Goal: Book appointment/travel/reservation

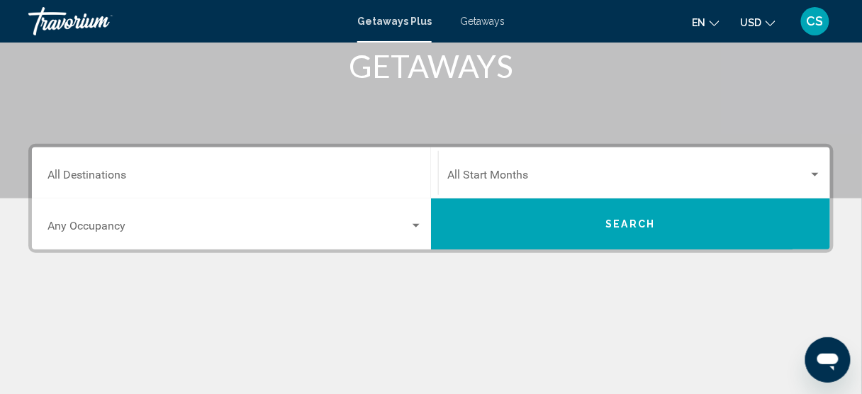
click at [509, 179] on span "Search widget" at bounding box center [627, 178] width 361 height 13
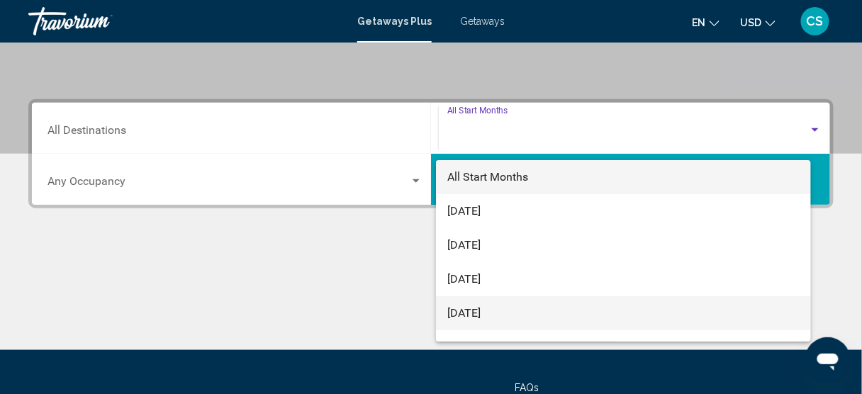
scroll to position [324, 0]
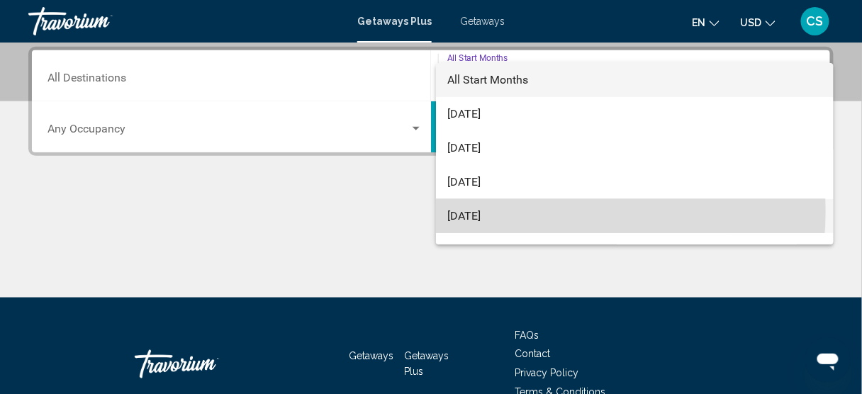
click at [508, 211] on span "[DATE]" at bounding box center [634, 216] width 375 height 34
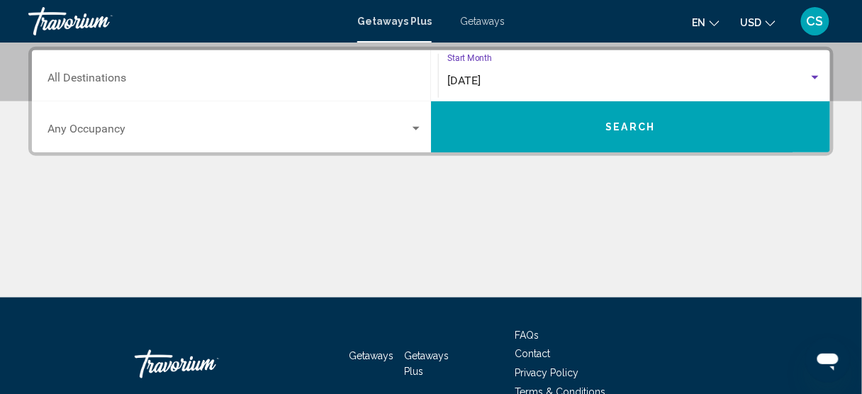
click at [239, 86] on div "Destination All Destinations" at bounding box center [234, 76] width 375 height 45
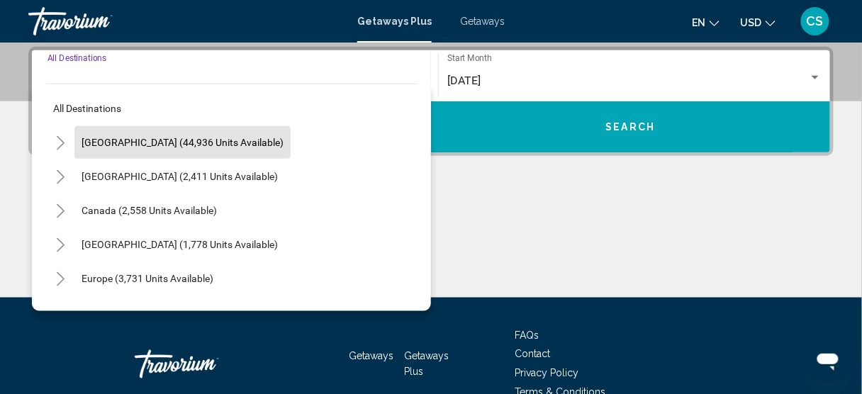
click at [94, 133] on button "[GEOGRAPHIC_DATA] (44,936 units available)" at bounding box center [182, 142] width 216 height 33
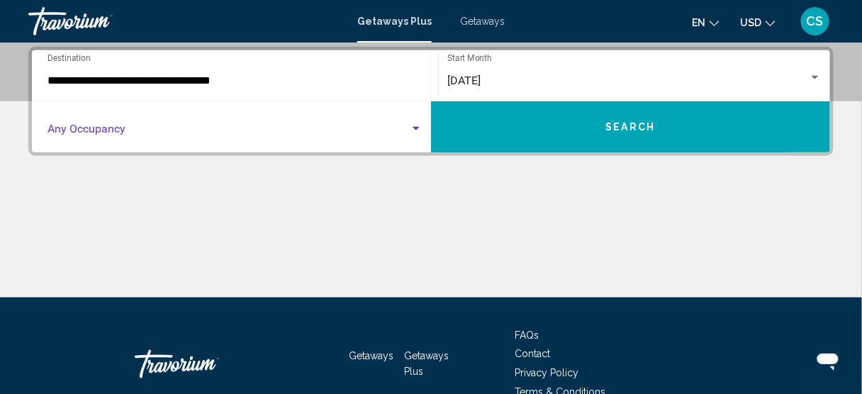
click at [107, 128] on span "Search widget" at bounding box center [228, 131] width 362 height 13
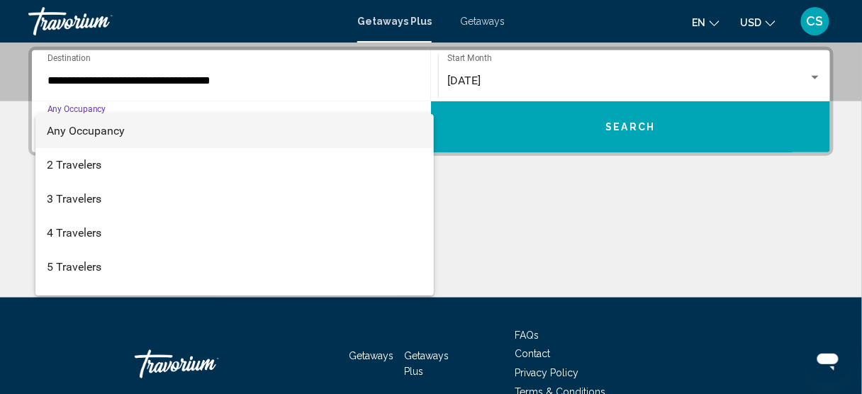
click at [88, 84] on div at bounding box center [431, 197] width 862 height 394
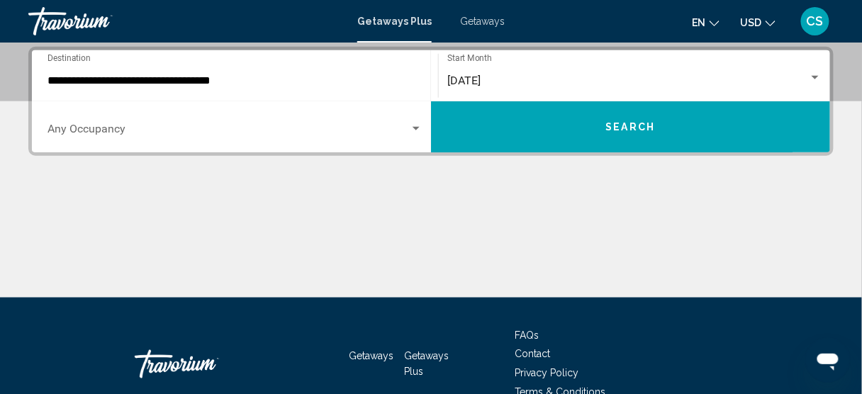
click at [87, 82] on input "**********" at bounding box center [234, 80] width 375 height 13
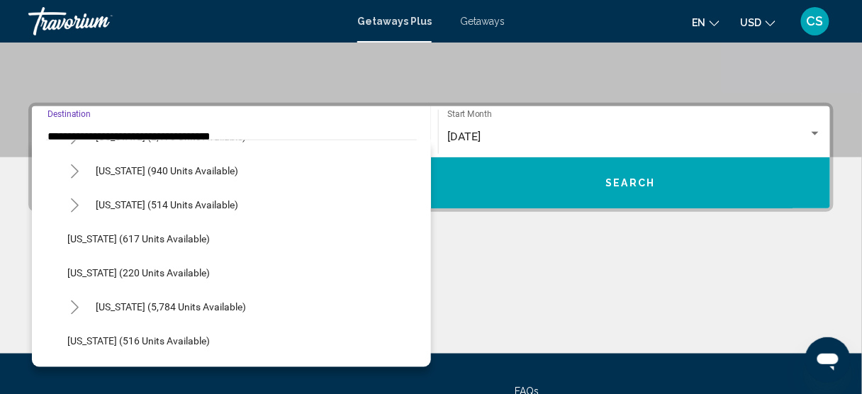
scroll to position [1191, 0]
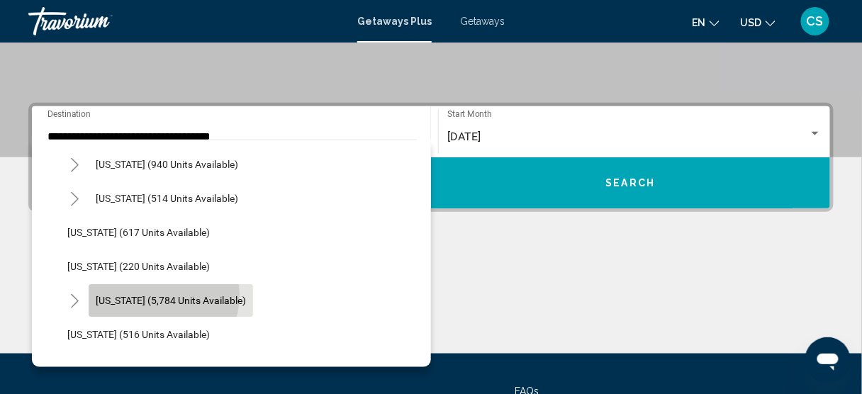
click at [153, 295] on span "[US_STATE] (5,784 units available)" at bounding box center [171, 300] width 150 height 11
type input "**********"
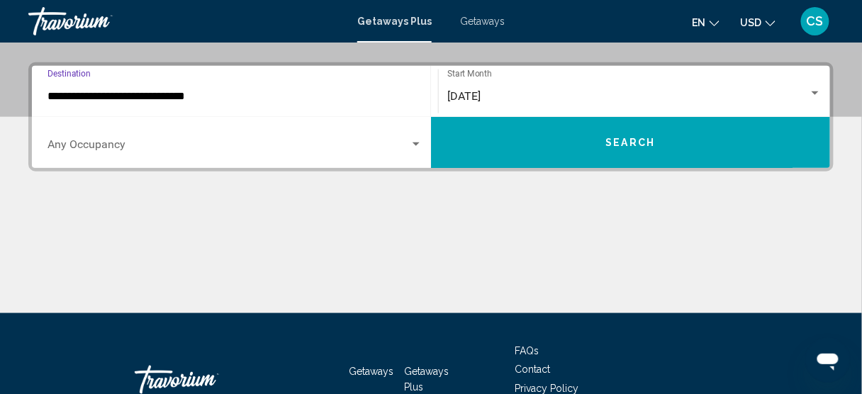
scroll to position [324, 0]
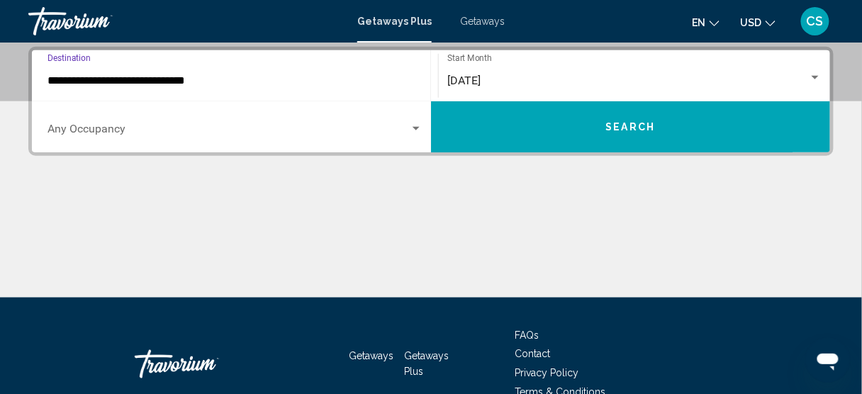
click at [492, 135] on button "Search" at bounding box center [630, 126] width 399 height 51
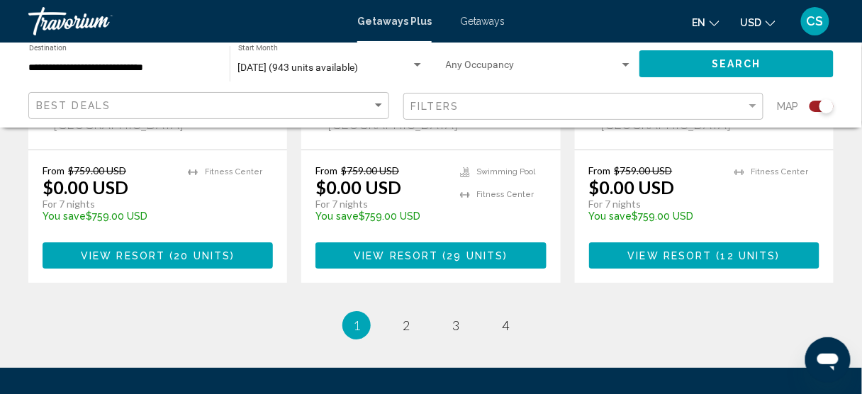
scroll to position [2525, 0]
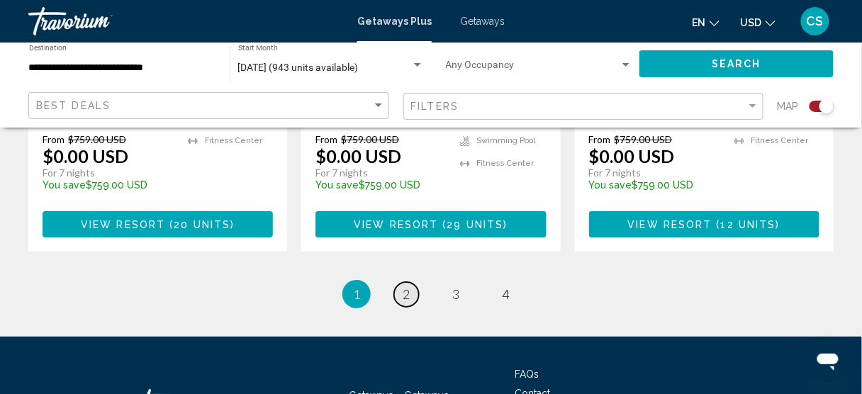
click at [399, 282] on link "page 2" at bounding box center [406, 294] width 25 height 25
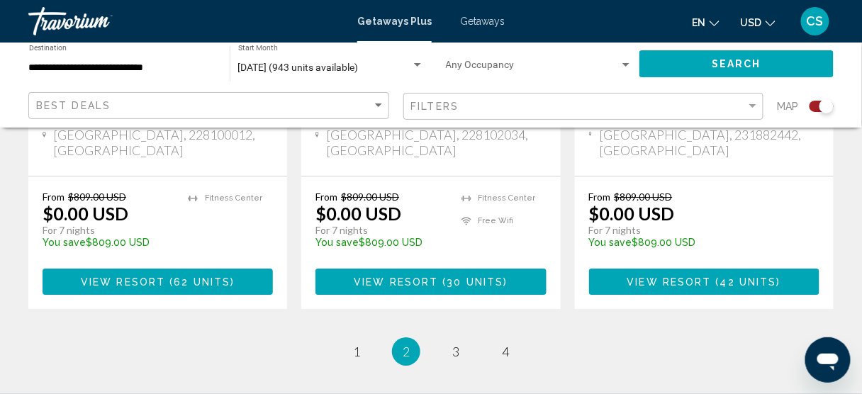
scroll to position [2430, 0]
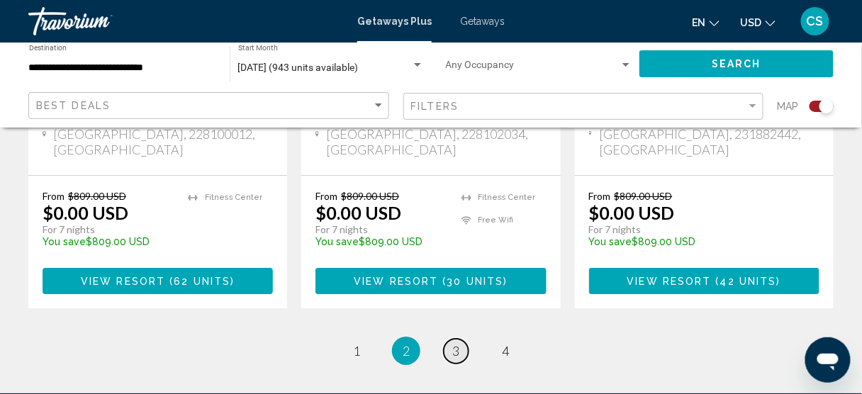
click at [457, 343] on span "3" at bounding box center [455, 351] width 7 height 16
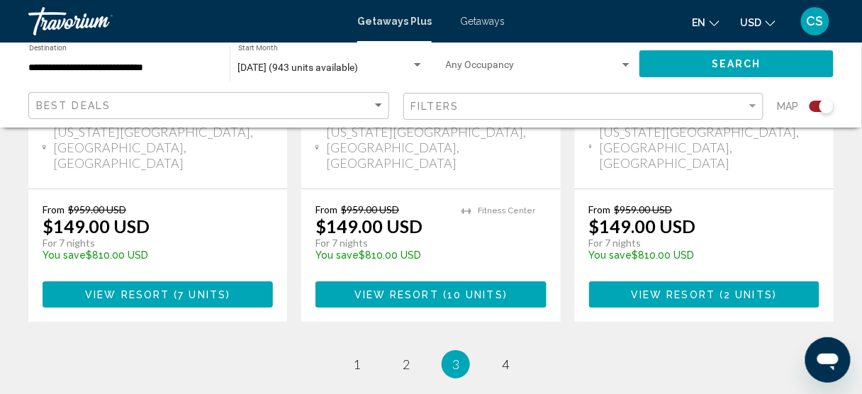
scroll to position [2482, 0]
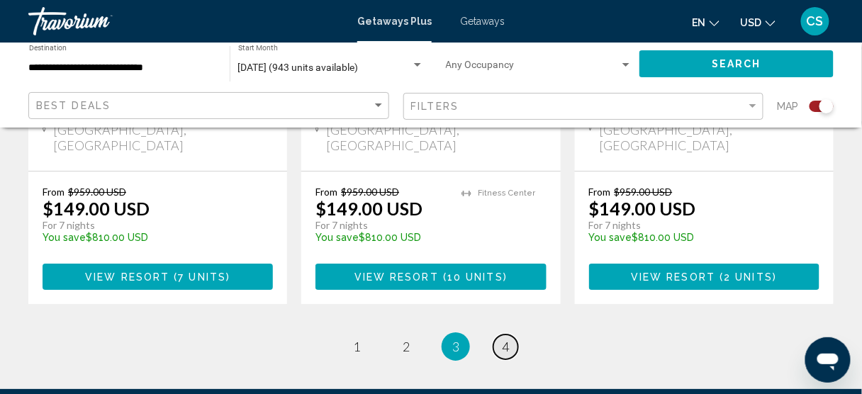
click at [510, 335] on link "page 4" at bounding box center [505, 347] width 25 height 25
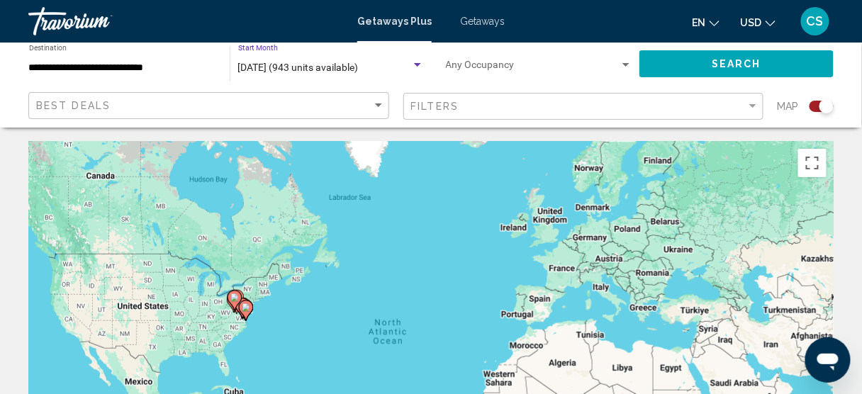
click at [283, 65] on span "[DATE] (943 units available)" at bounding box center [298, 67] width 120 height 11
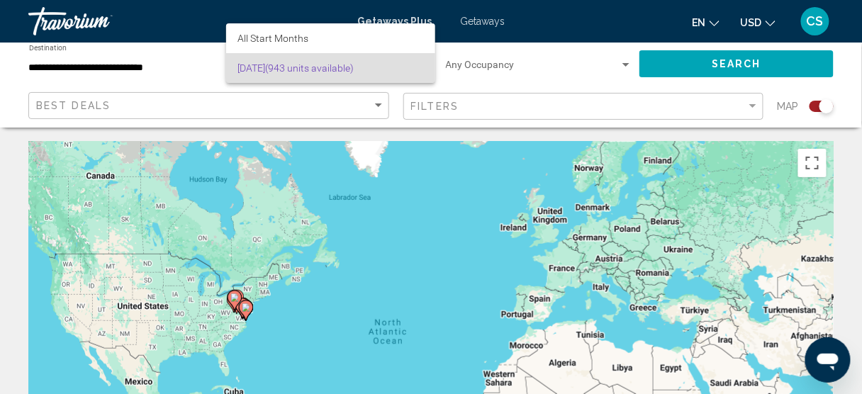
click at [283, 65] on span "[DATE] (943 units available)" at bounding box center [330, 68] width 186 height 30
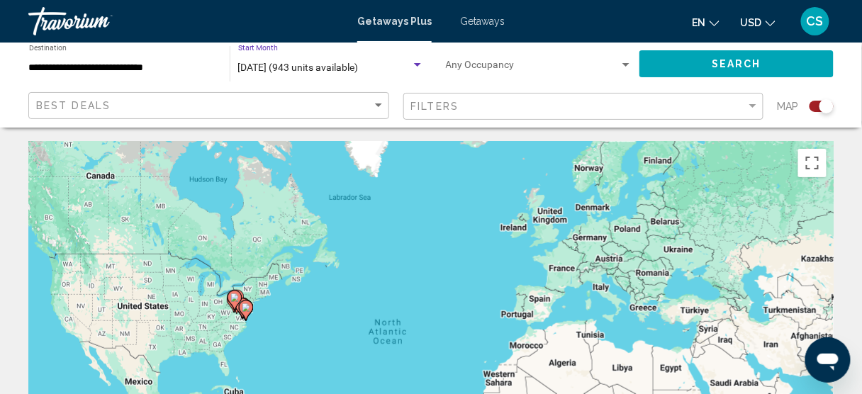
click at [415, 67] on div "Search widget" at bounding box center [417, 65] width 13 height 11
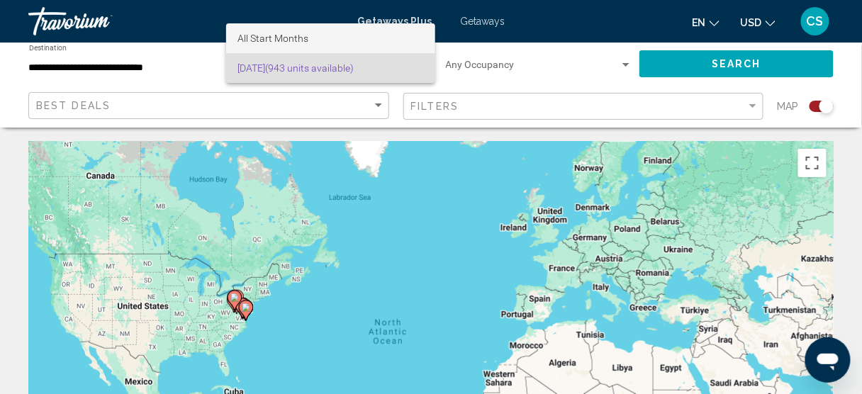
click at [393, 37] on span "All Start Months" at bounding box center [330, 38] width 186 height 30
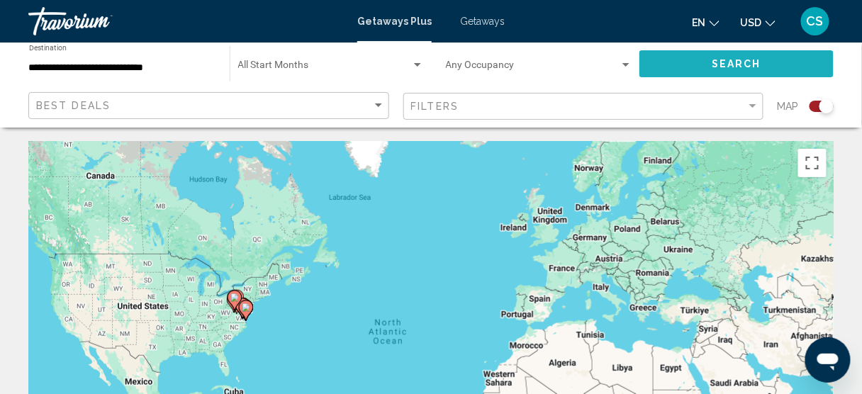
click at [683, 70] on button "Search" at bounding box center [736, 63] width 194 height 26
